Goal: Information Seeking & Learning: Find specific page/section

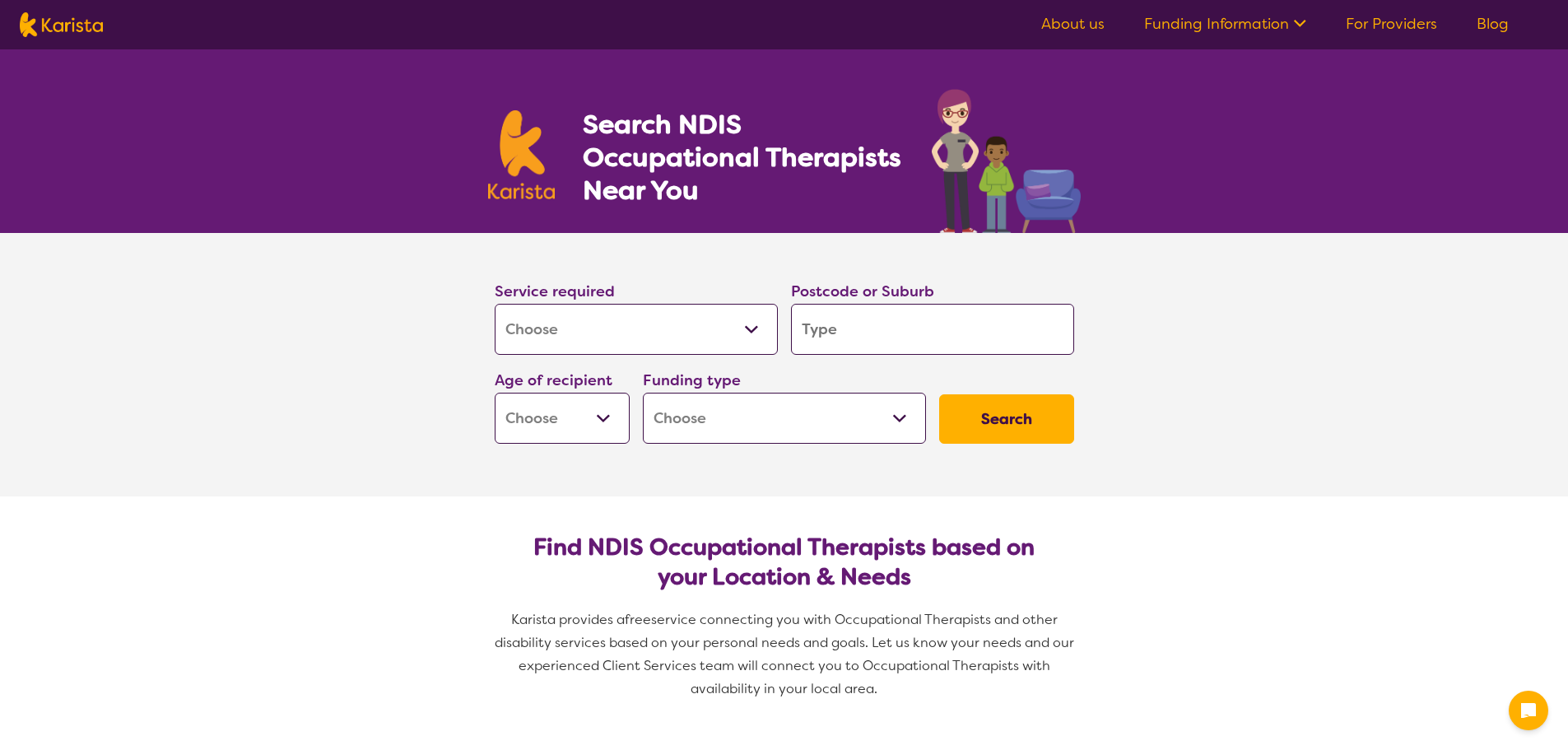
select select "[MEDICAL_DATA]"
click at [826, 324] on input "search" at bounding box center [932, 330] width 284 height 51
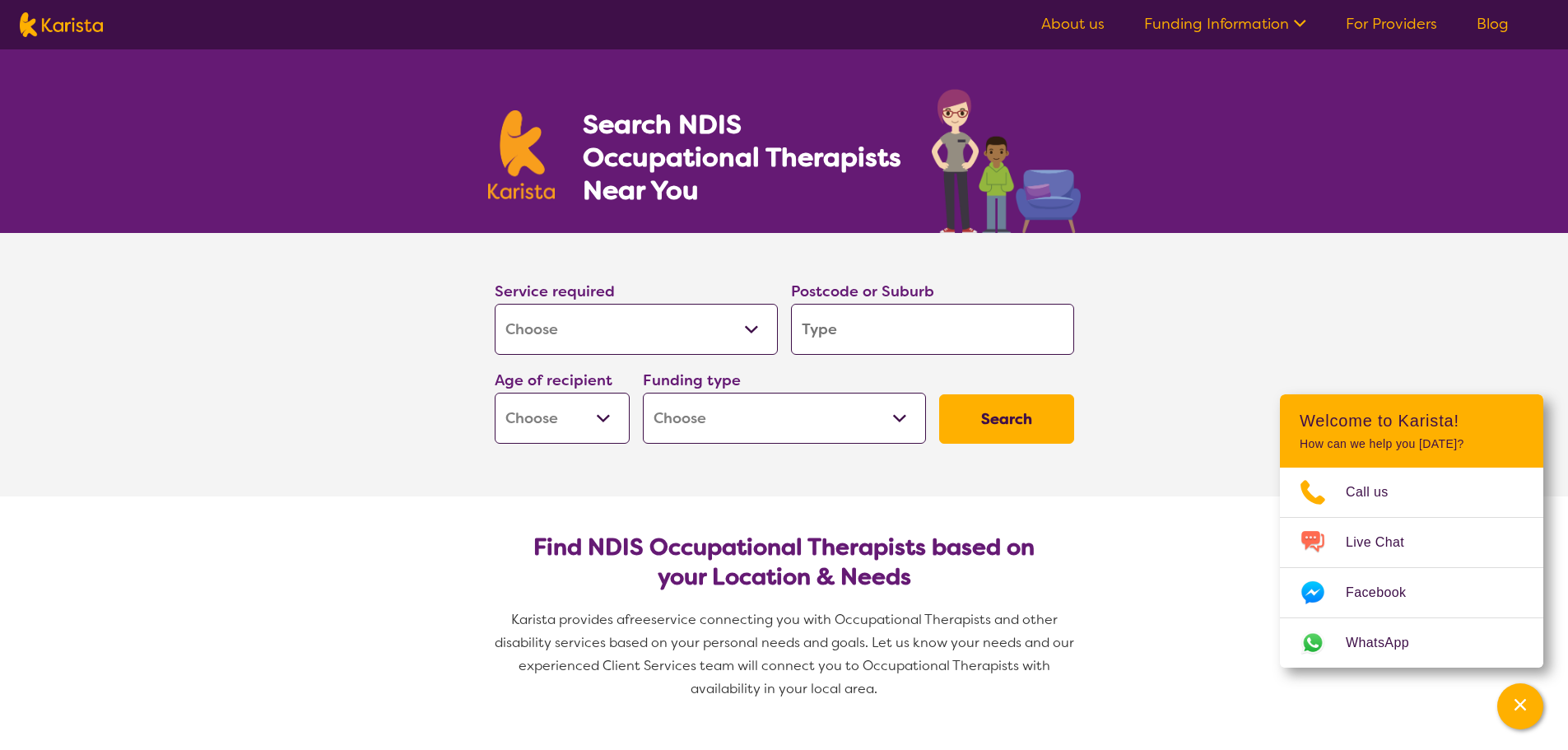
type input "6230"
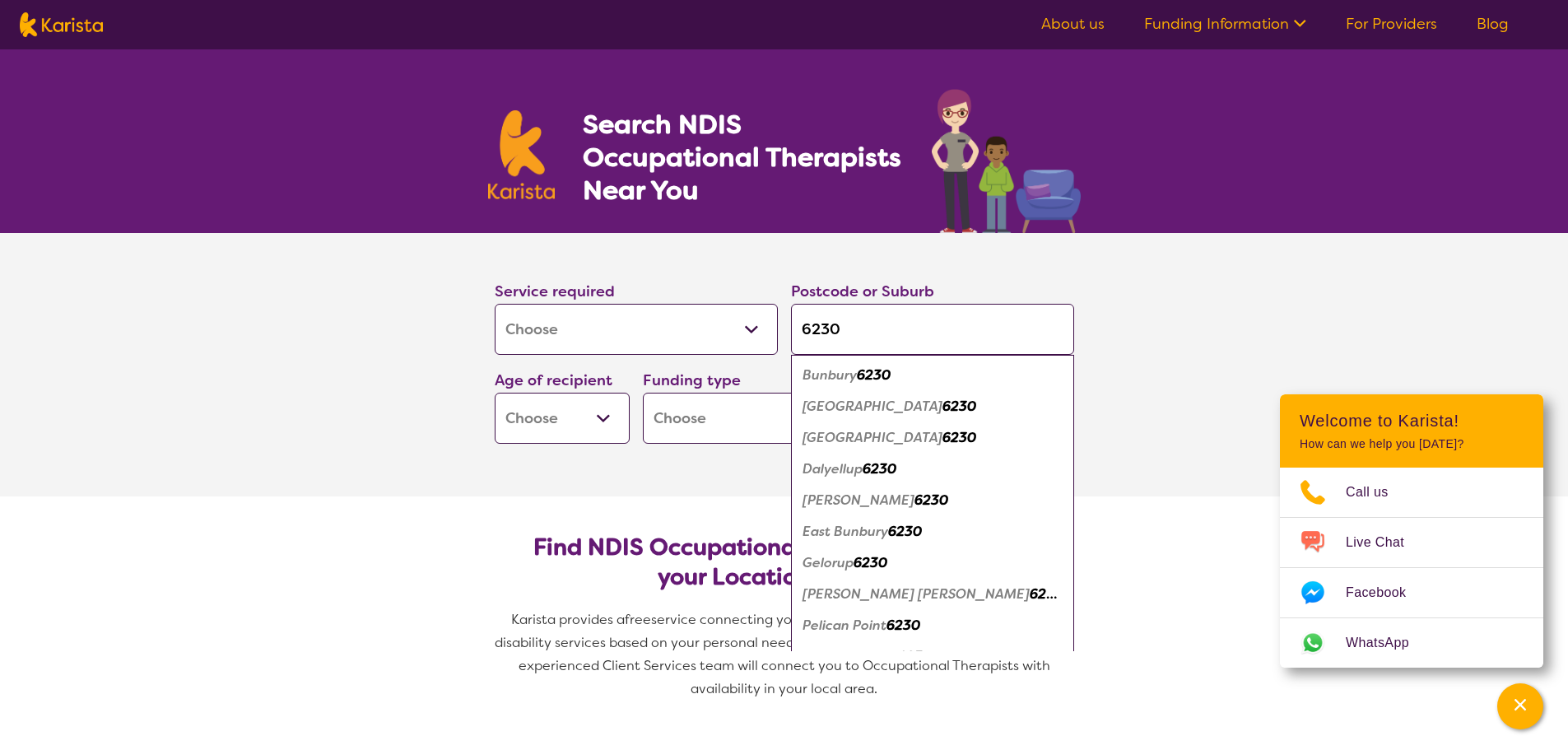
click at [827, 470] on em "Dalyellup" at bounding box center [832, 469] width 60 height 17
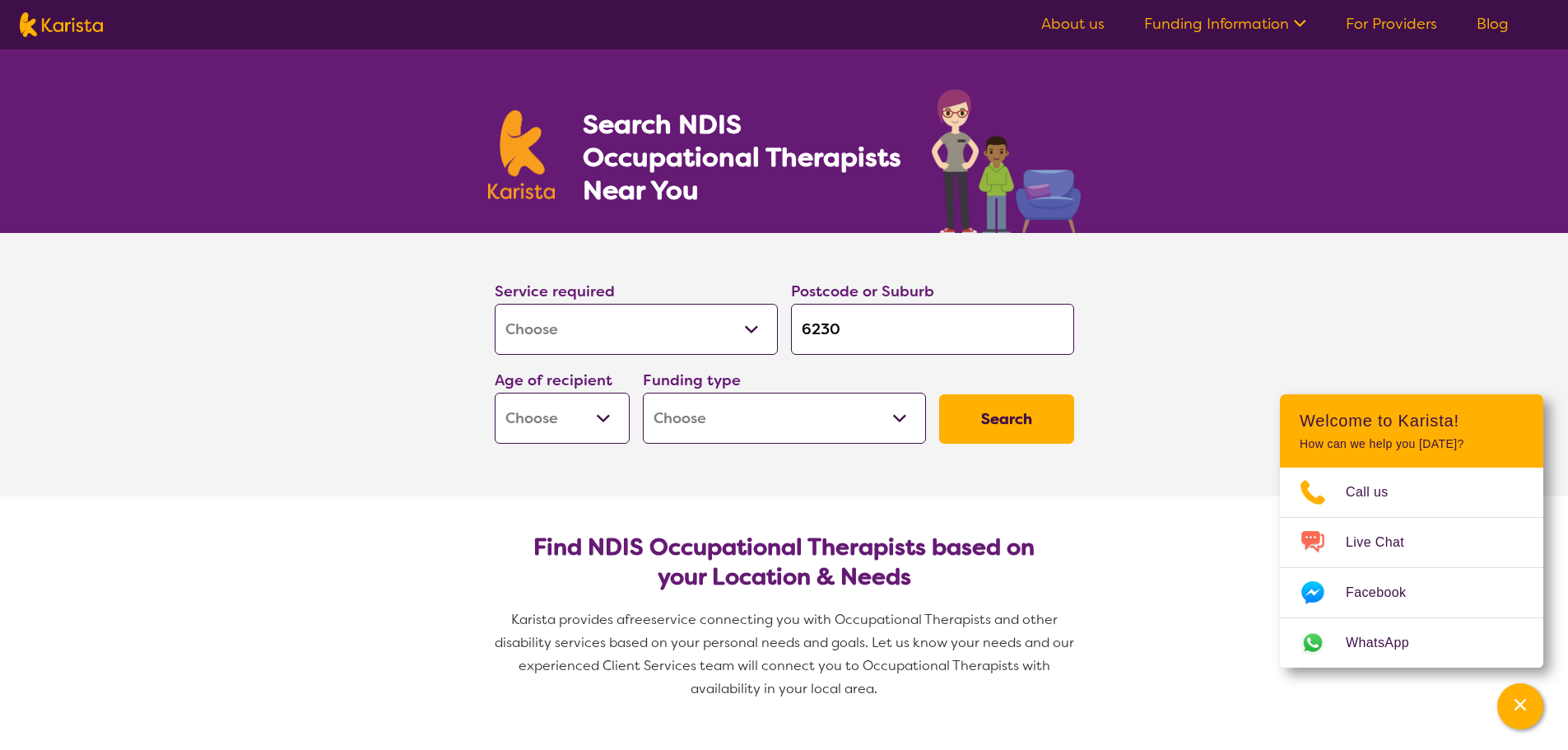
click at [847, 329] on input "6230" at bounding box center [932, 330] width 284 height 51
type input "623"
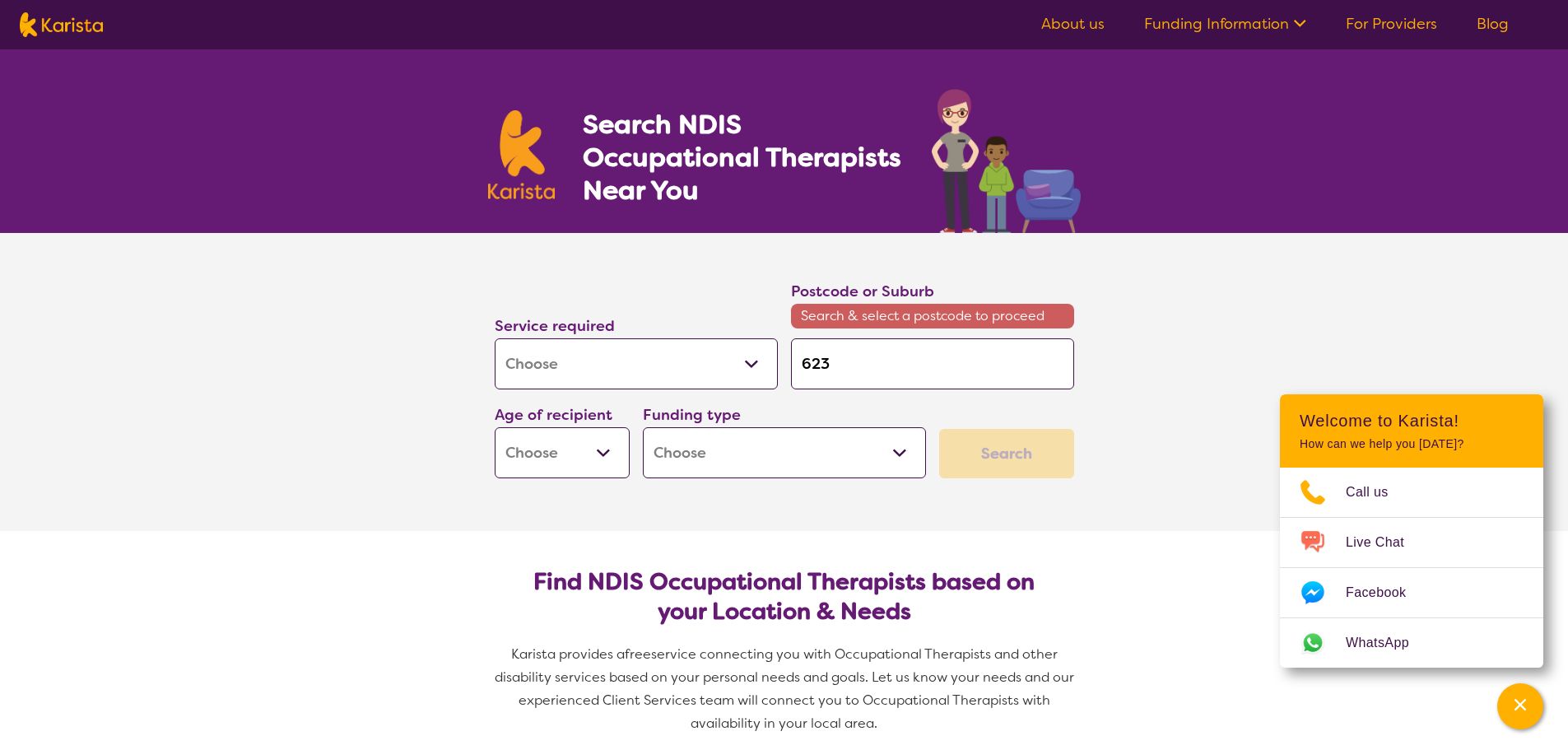
type input "62"
type input "6"
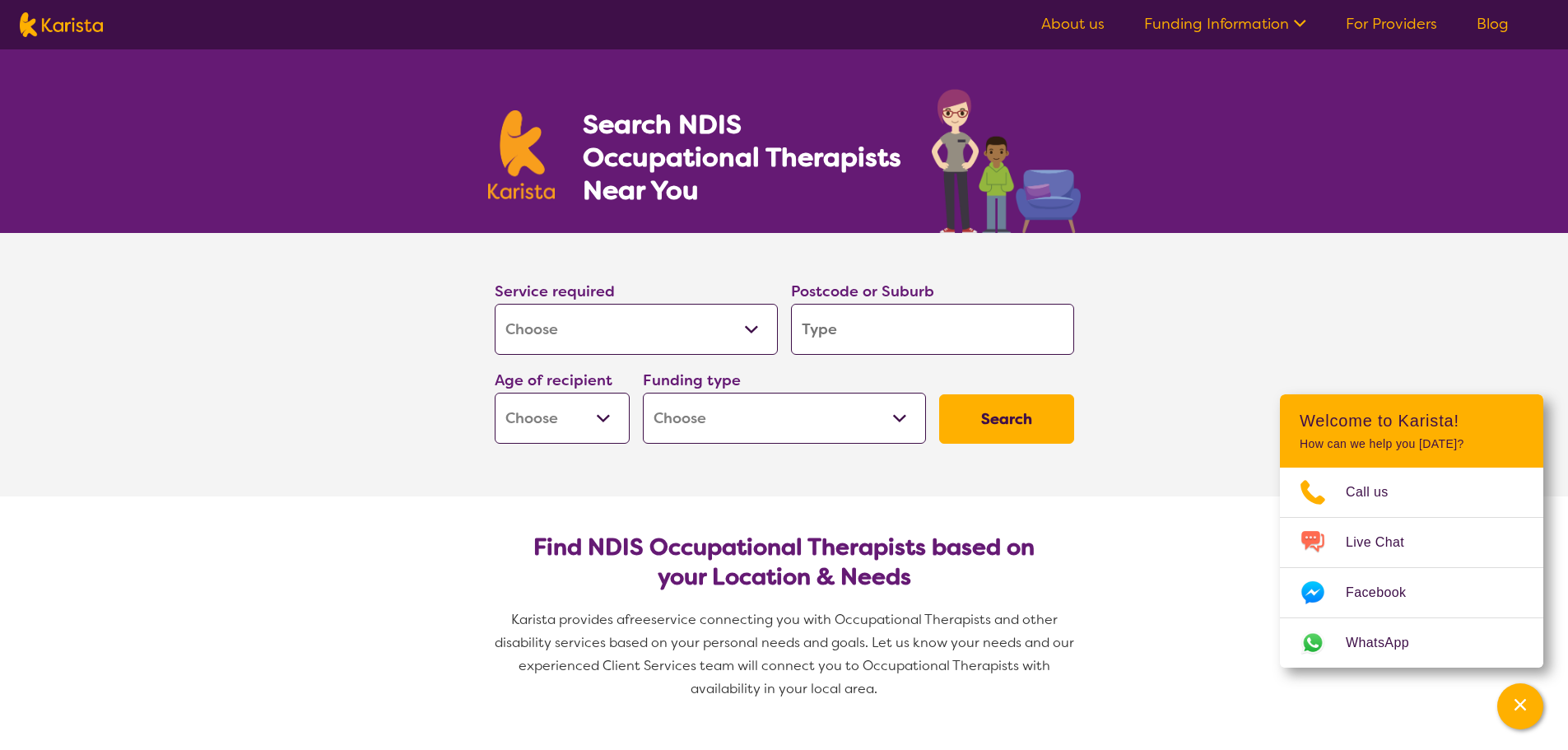
type input "D"
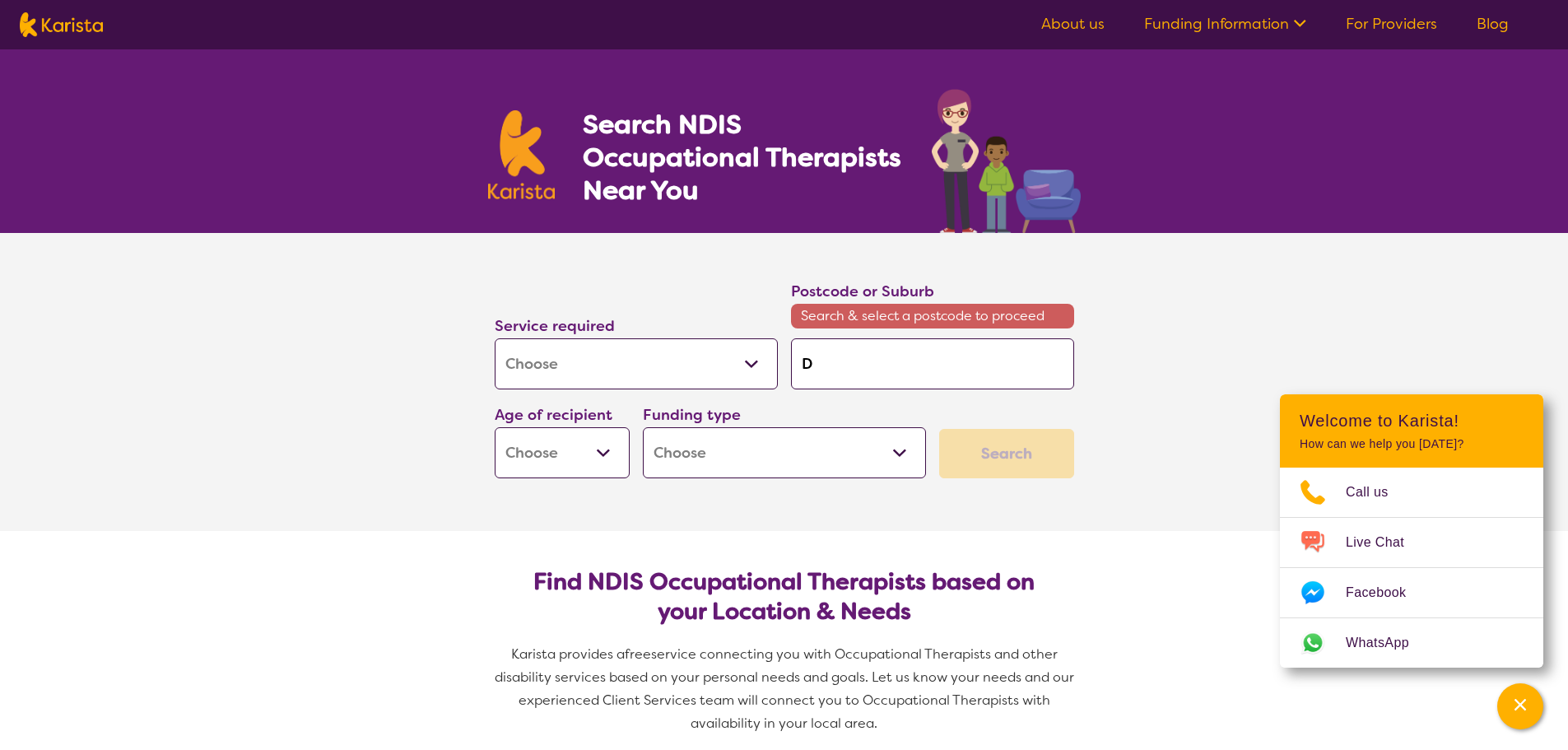
type input "Da"
type input "Dal"
type input "[PERSON_NAME]"
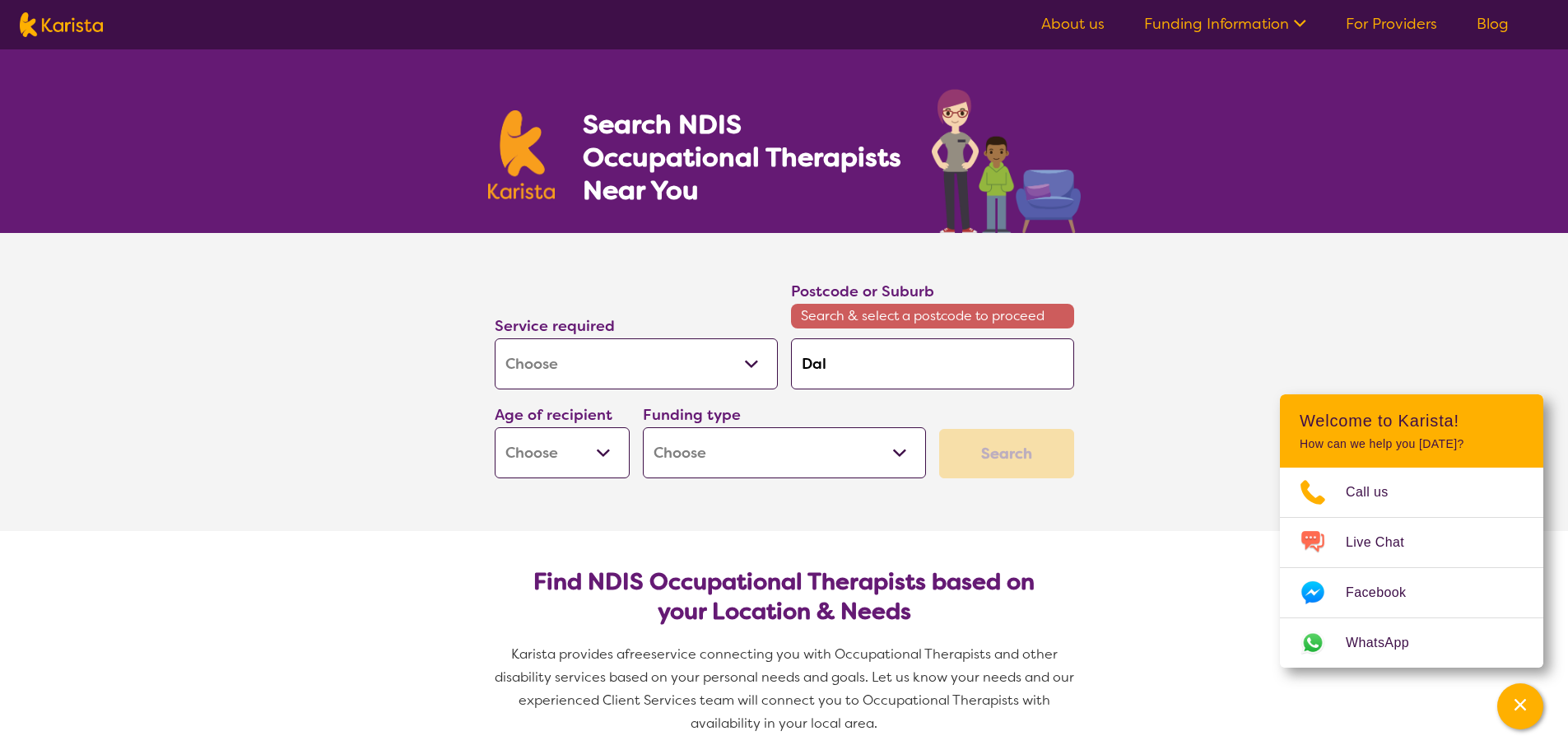
type input "[PERSON_NAME]"
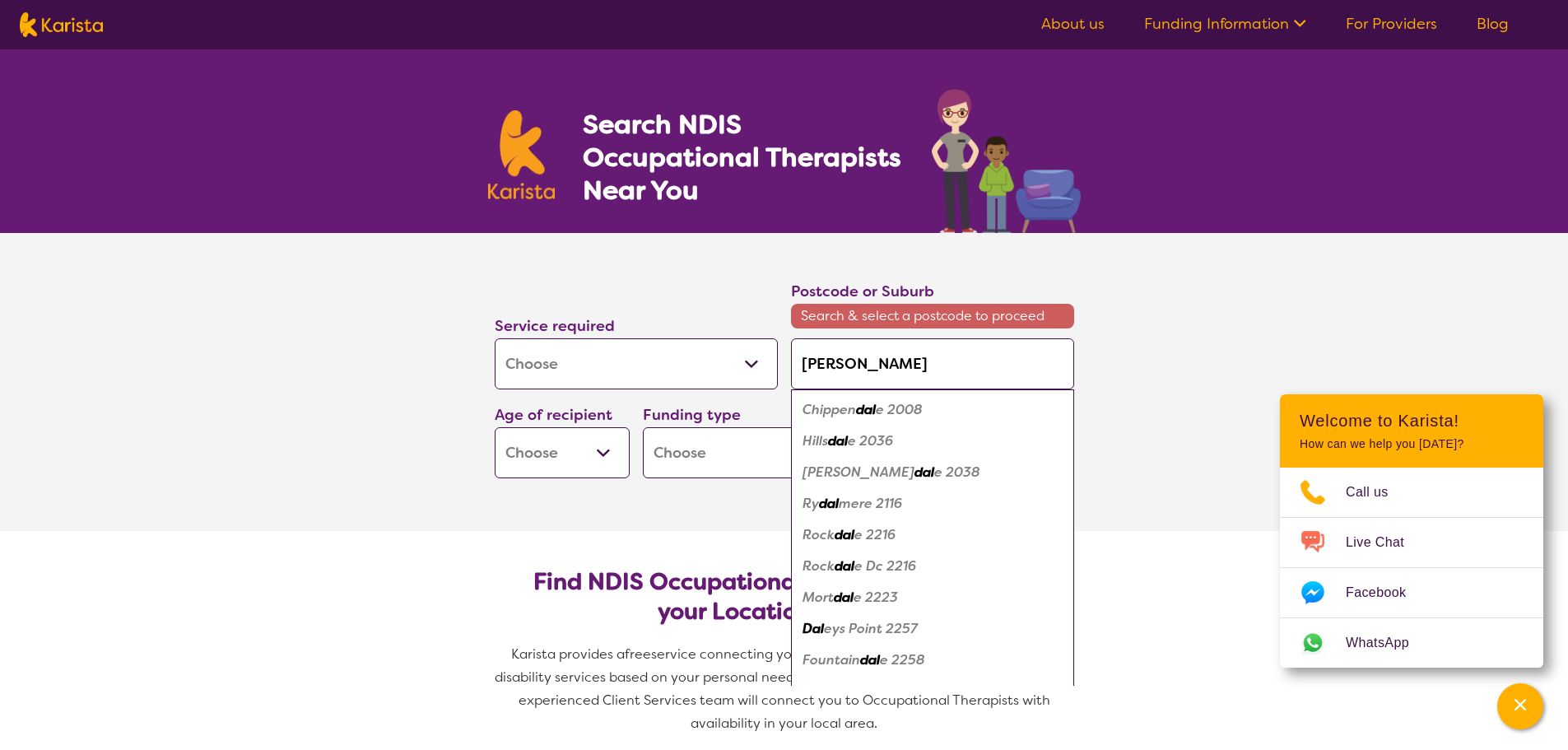
type input "Dalye"
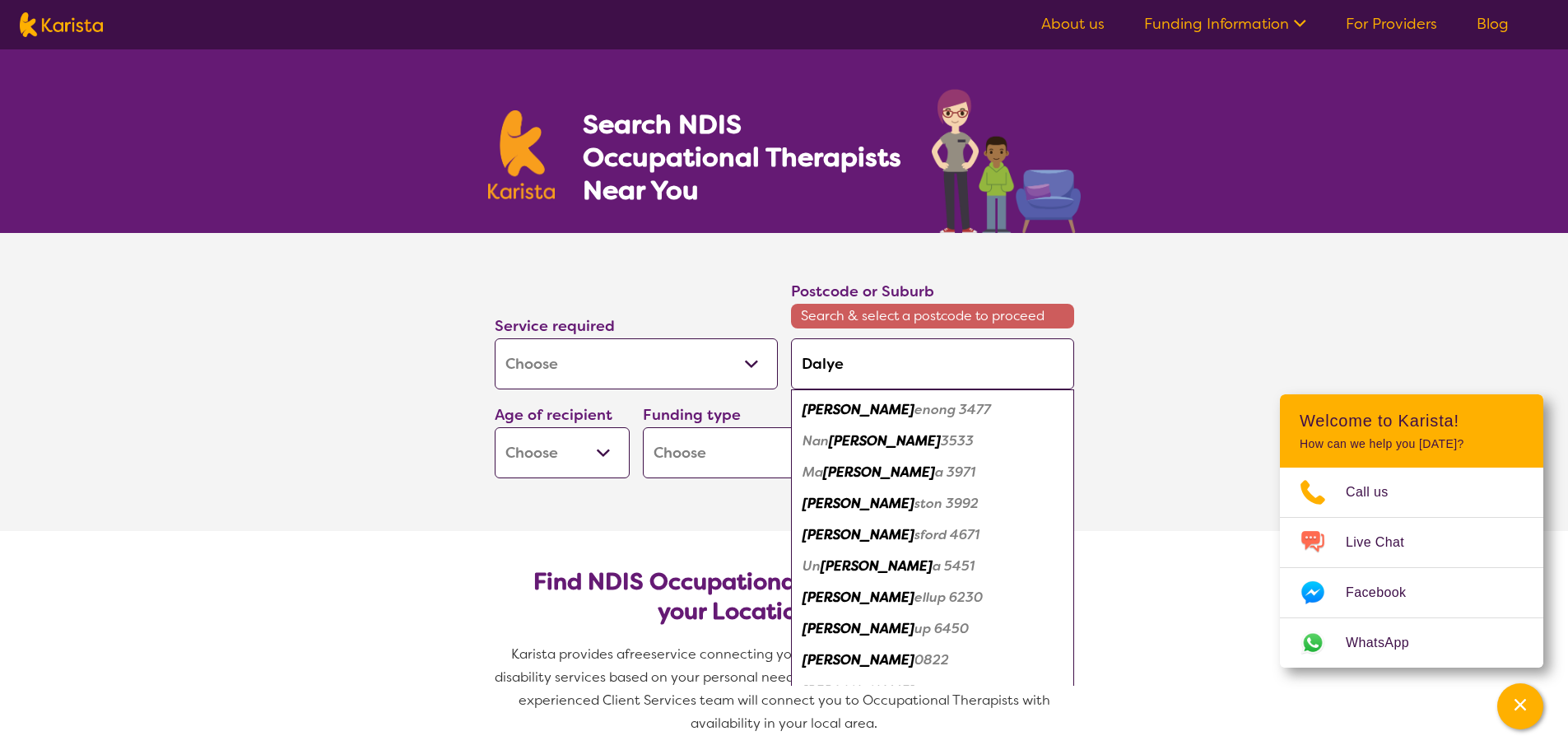
type input "Dalyel"
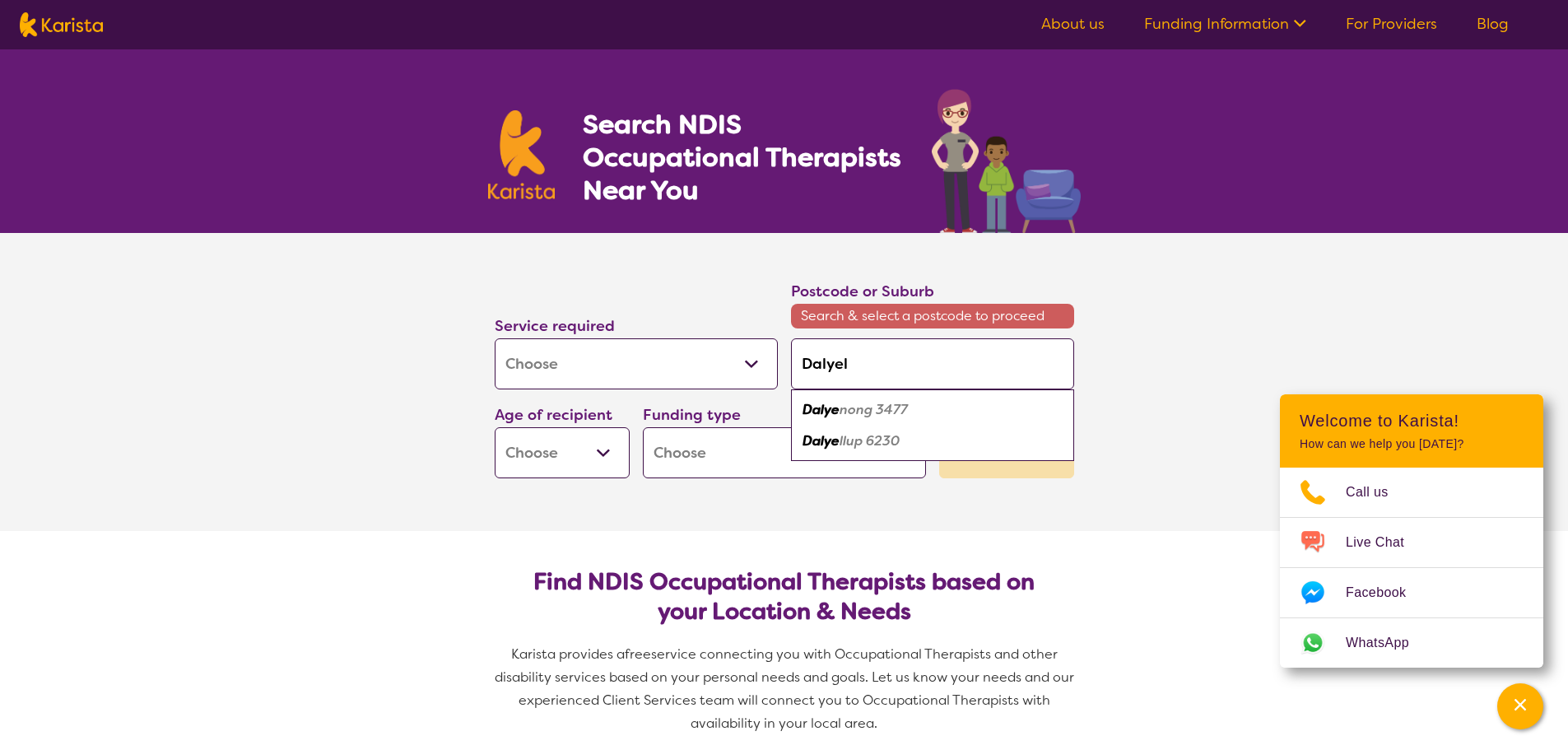
type input "[PERSON_NAME]"
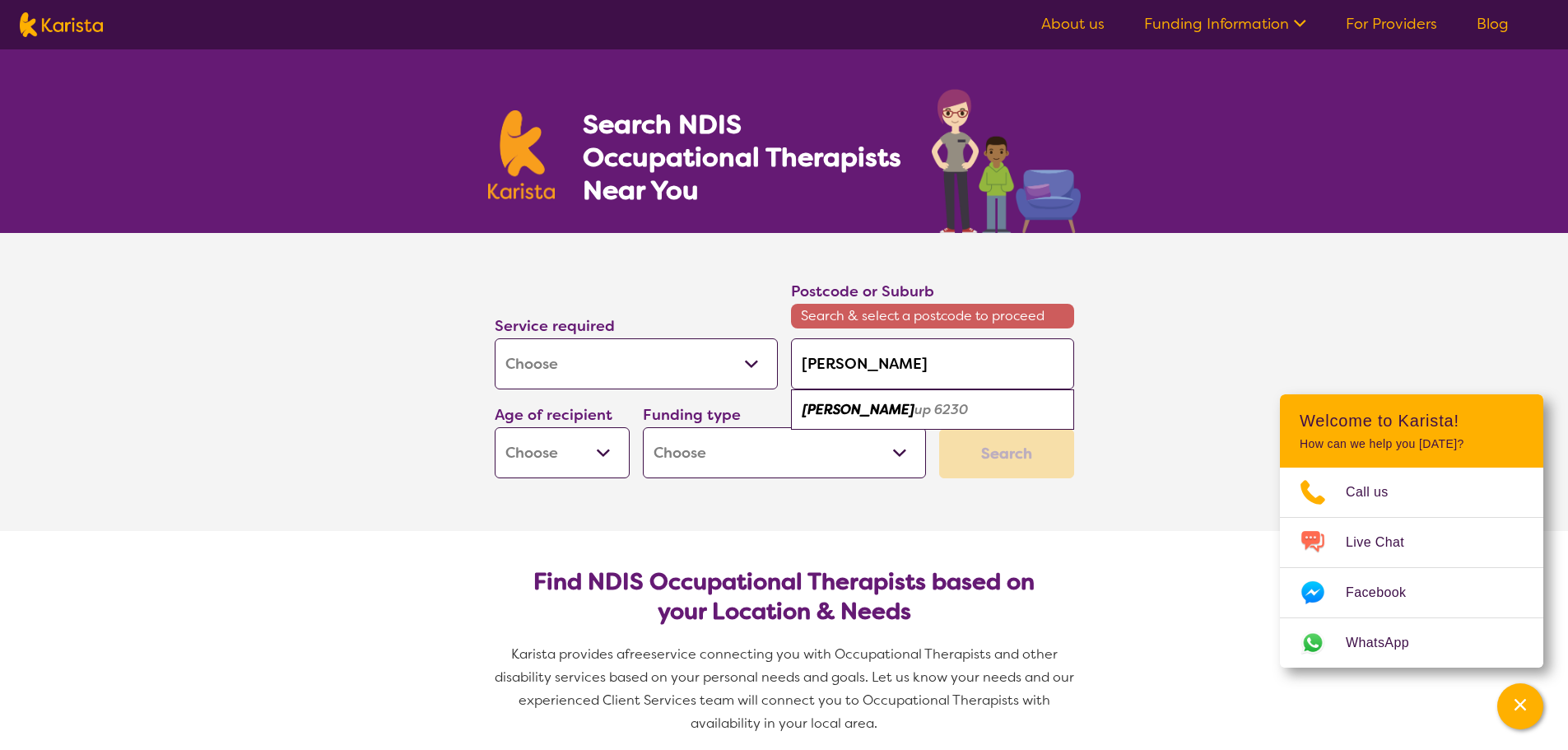
type input "Dalyellu"
type input "Dalyellup"
click at [865, 404] on em "6230" at bounding box center [879, 409] width 34 height 17
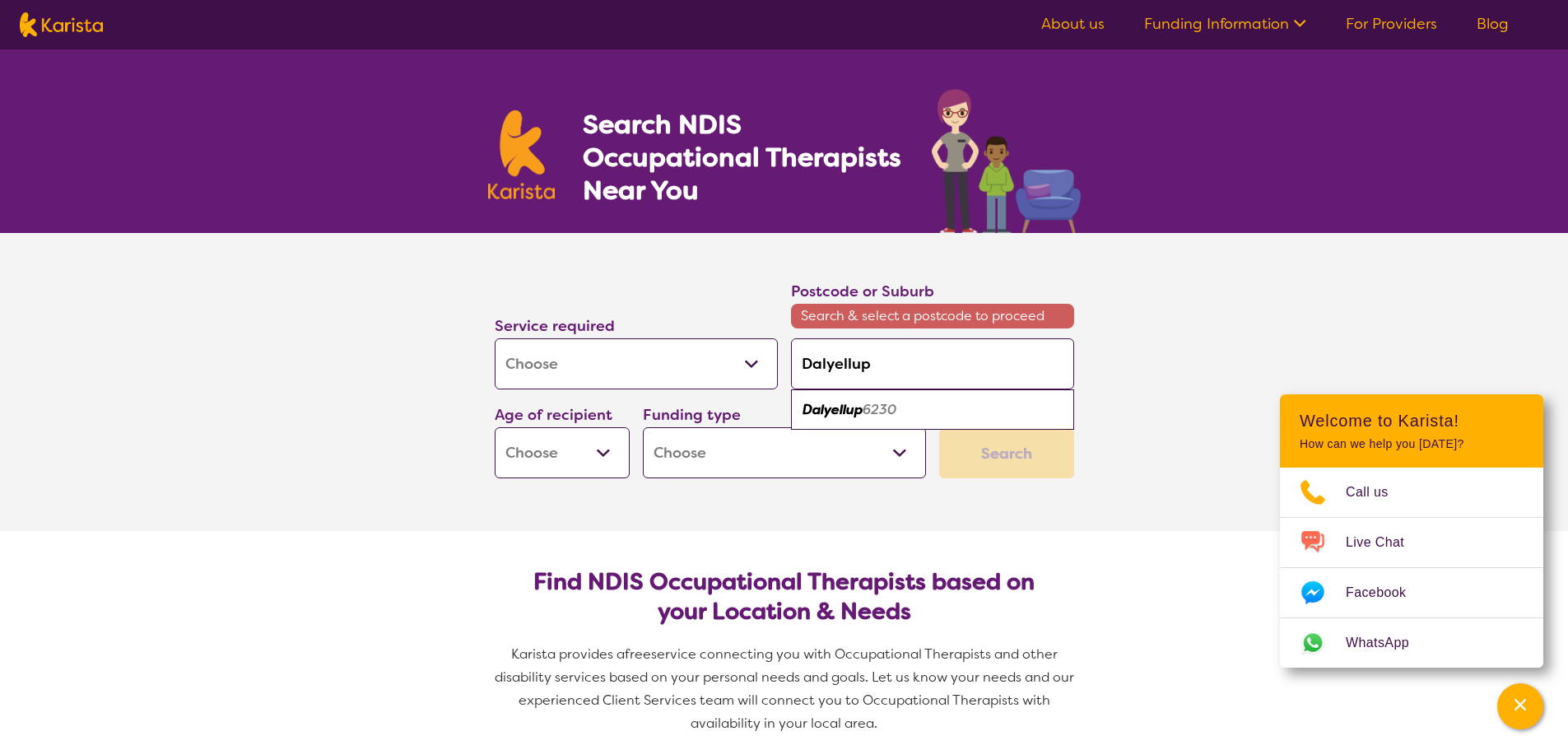
type input "6230"
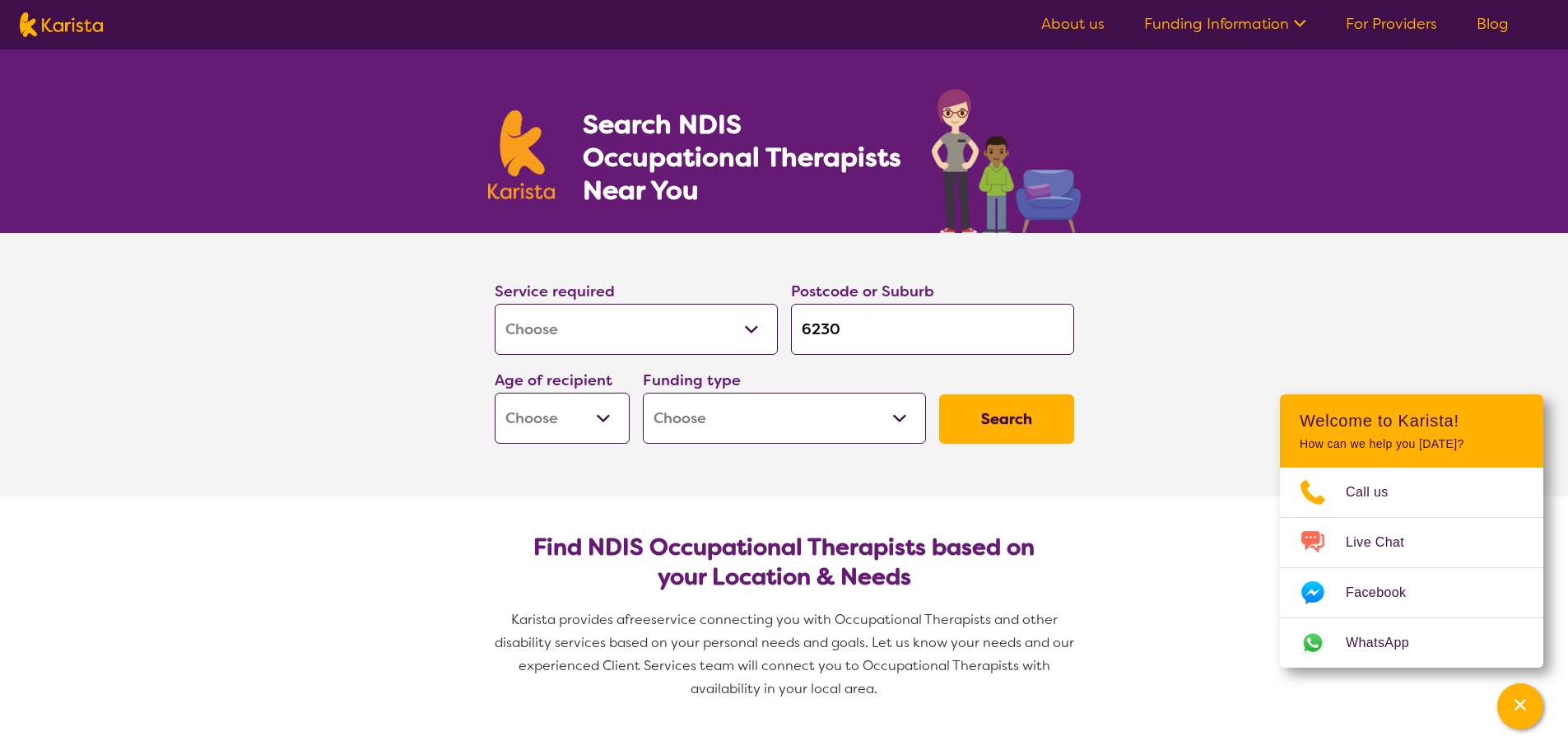
click at [867, 327] on input "6230" at bounding box center [932, 330] width 284 height 51
click at [608, 419] on select "Early Childhood - 0 to 9 Child - 10 to 11 Adolescent - 12 to 17 Adult - 18 to 6…" at bounding box center [562, 418] width 135 height 51
select select "AD"
click at [495, 393] on select "Early Childhood - 0 to 9 Child - 10 to 11 Adolescent - 12 to 17 Adult - 18 to 6…" at bounding box center [562, 418] width 135 height 51
select select "AD"
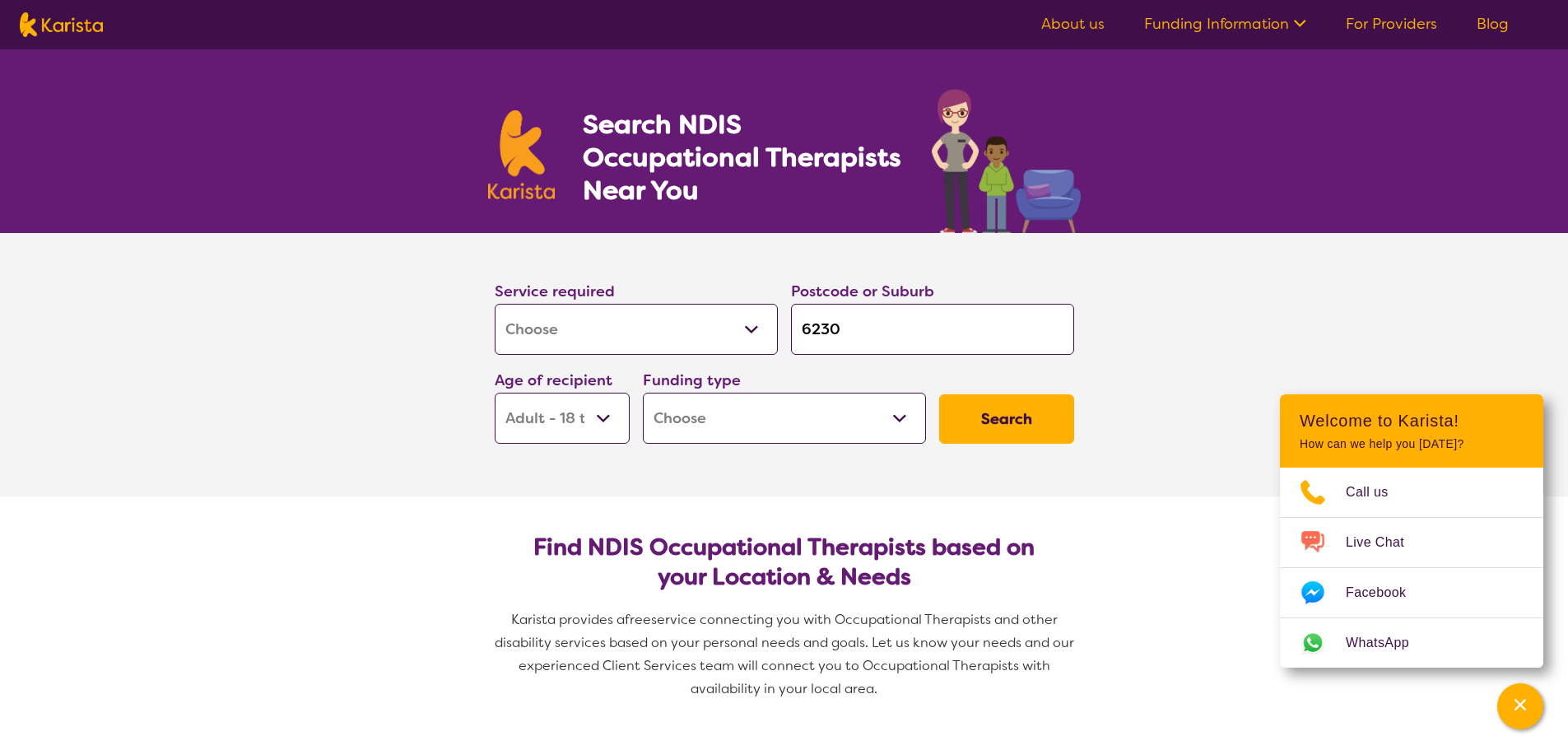
click at [898, 414] on select "Home Care Package (HCP) National Disability Insurance Scheme (NDIS) I don't know" at bounding box center [784, 418] width 284 height 51
select select "NDIS"
click at [643, 393] on select "Home Care Package (HCP) National Disability Insurance Scheme (NDIS) I don't know" at bounding box center [784, 418] width 284 height 51
select select "NDIS"
click at [991, 427] on button "Search" at bounding box center [1006, 419] width 135 height 50
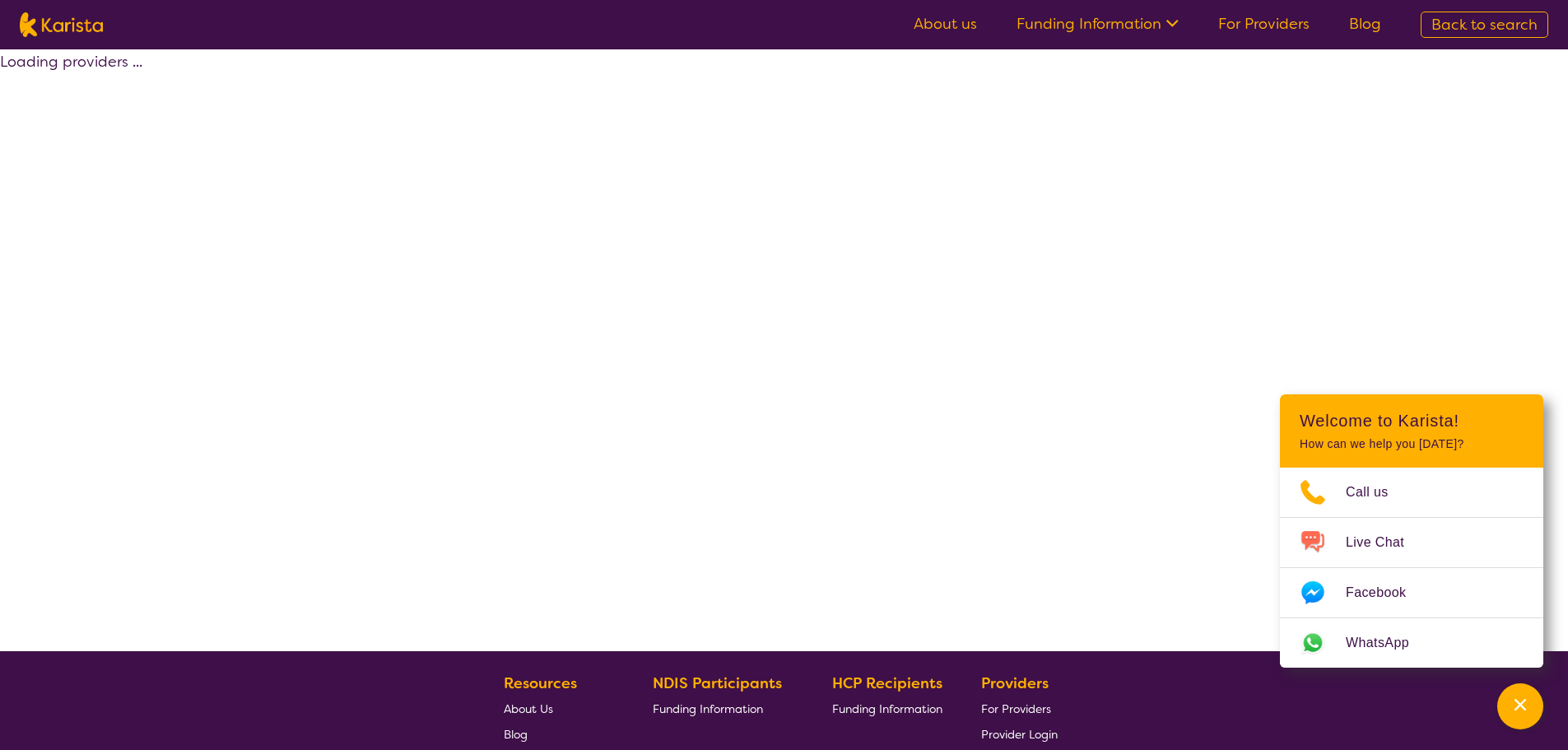
select select "by_score"
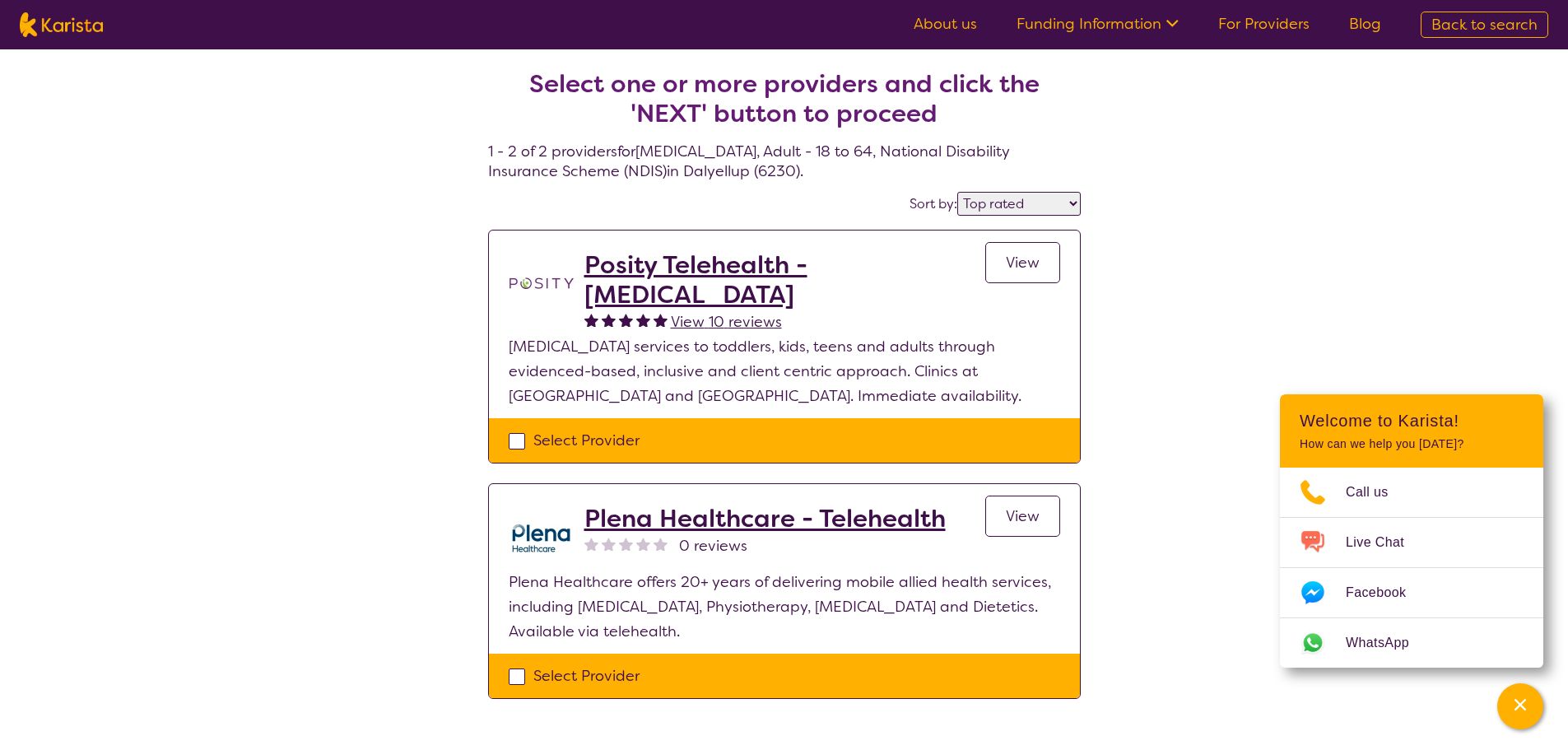
select select "[MEDICAL_DATA]"
select select "AD"
select select "NDIS"
select select "[MEDICAL_DATA]"
select select "AD"
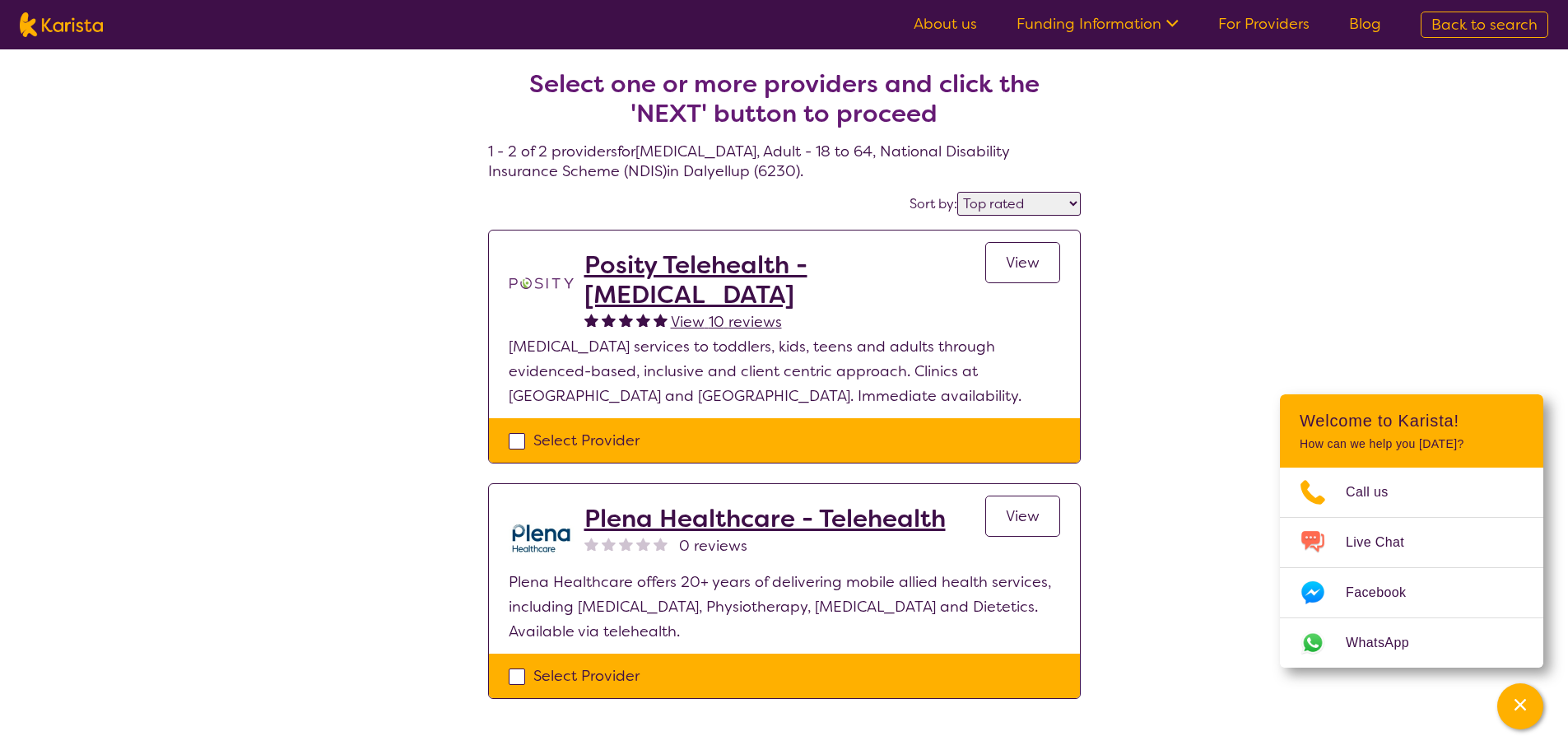
select select "NDIS"
